Goal: Complete application form

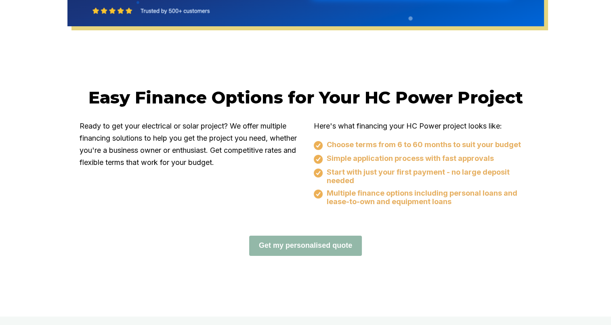
scroll to position [444, 0]
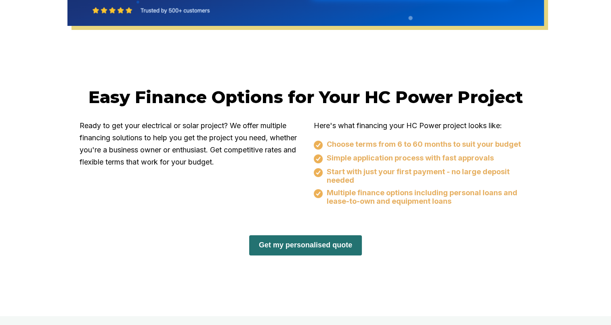
click at [313, 245] on button "Get my personalised quote" at bounding box center [305, 245] width 113 height 20
click at [305, 239] on button "Get my personalised quote" at bounding box center [305, 245] width 113 height 20
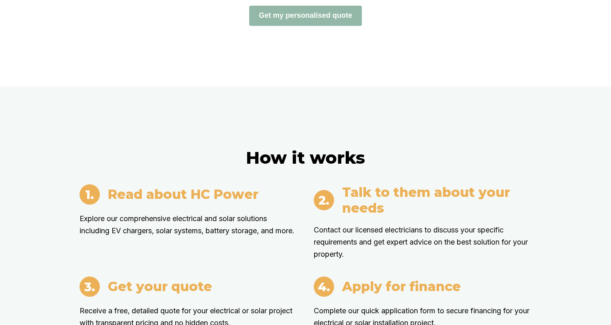
scroll to position [712, 0]
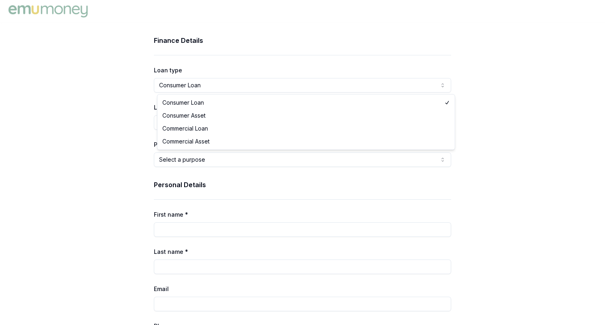
click at [191, 84] on html "Finance Details Loan type Consumer Loan Consumer Loan Consumer Asset Commercial…" at bounding box center [305, 162] width 611 height 325
click at [189, 128] on input "Loan amount" at bounding box center [305, 122] width 297 height 15
type input "$8,000.00"
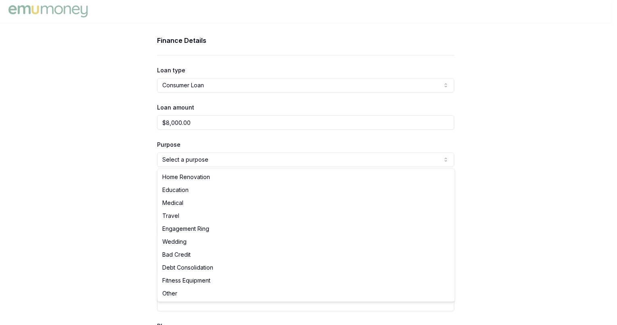
click at [198, 160] on html "Finance Details Loan type Consumer Loan Consumer Loan Consumer Asset Commercial…" at bounding box center [308, 162] width 617 height 325
select select "HOME_RENOVATION"
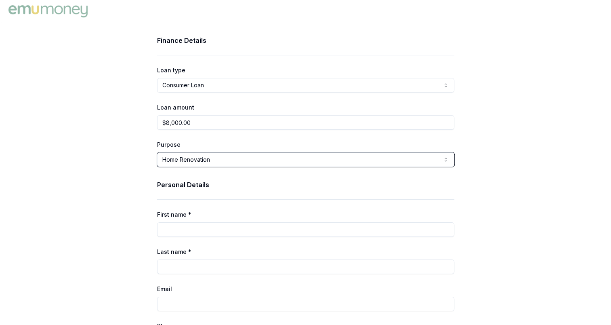
scroll to position [85, 0]
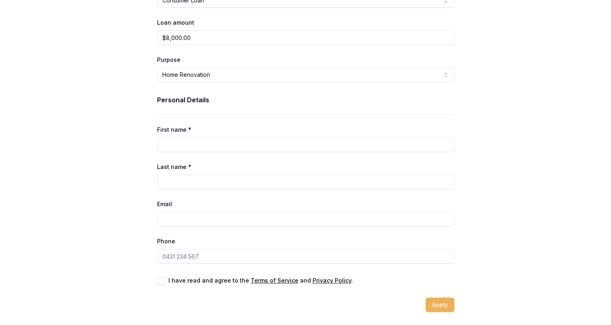
click at [190, 145] on input "First name *" at bounding box center [305, 144] width 297 height 15
type input "Noelle"
type input "Moore"
type input "noellepatras@gmail.com"
type input "0431 447 338"
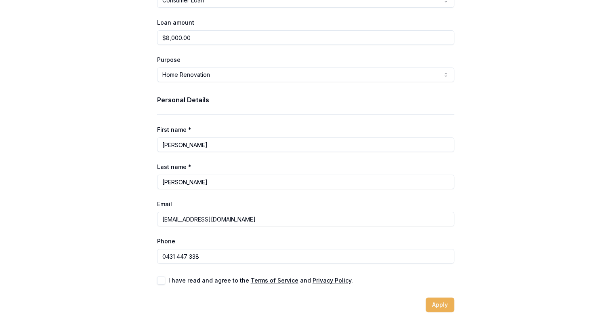
scroll to position [0, 0]
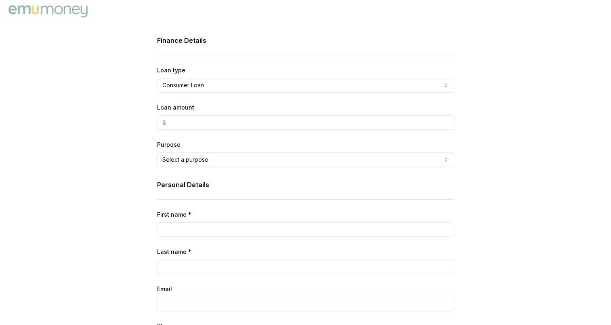
click at [60, 5] on img at bounding box center [47, 11] width 83 height 16
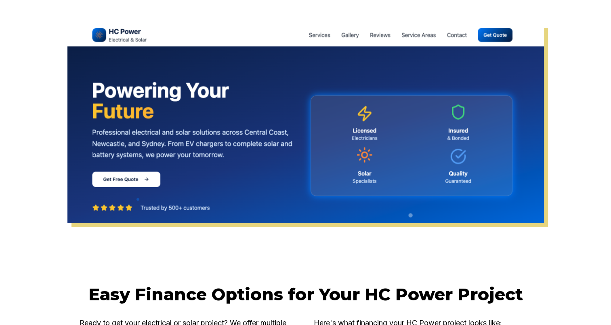
scroll to position [242, 0]
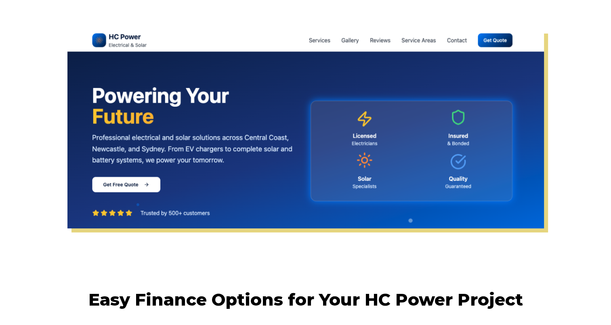
click at [130, 183] on img at bounding box center [305, 128] width 476 height 199
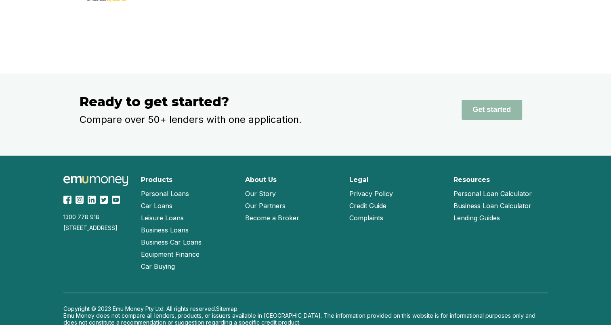
scroll to position [1594, 0]
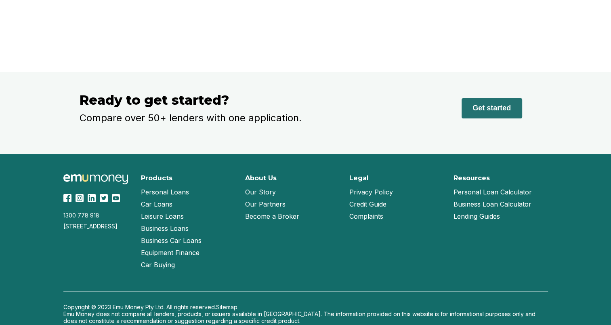
click at [483, 115] on button "Get started" at bounding box center [492, 108] width 61 height 20
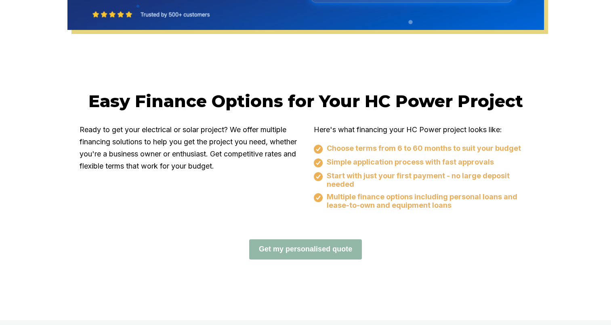
scroll to position [441, 0]
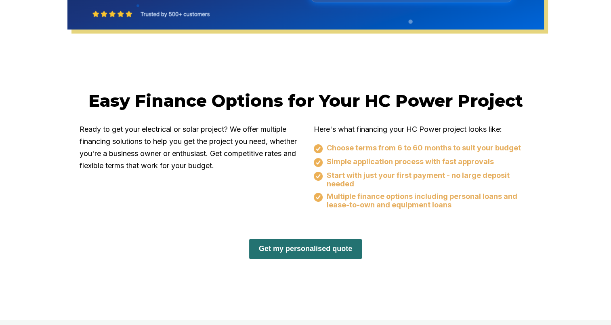
click at [265, 245] on button "Get my personalised quote" at bounding box center [305, 249] width 113 height 20
